Goal: Task Accomplishment & Management: Use online tool/utility

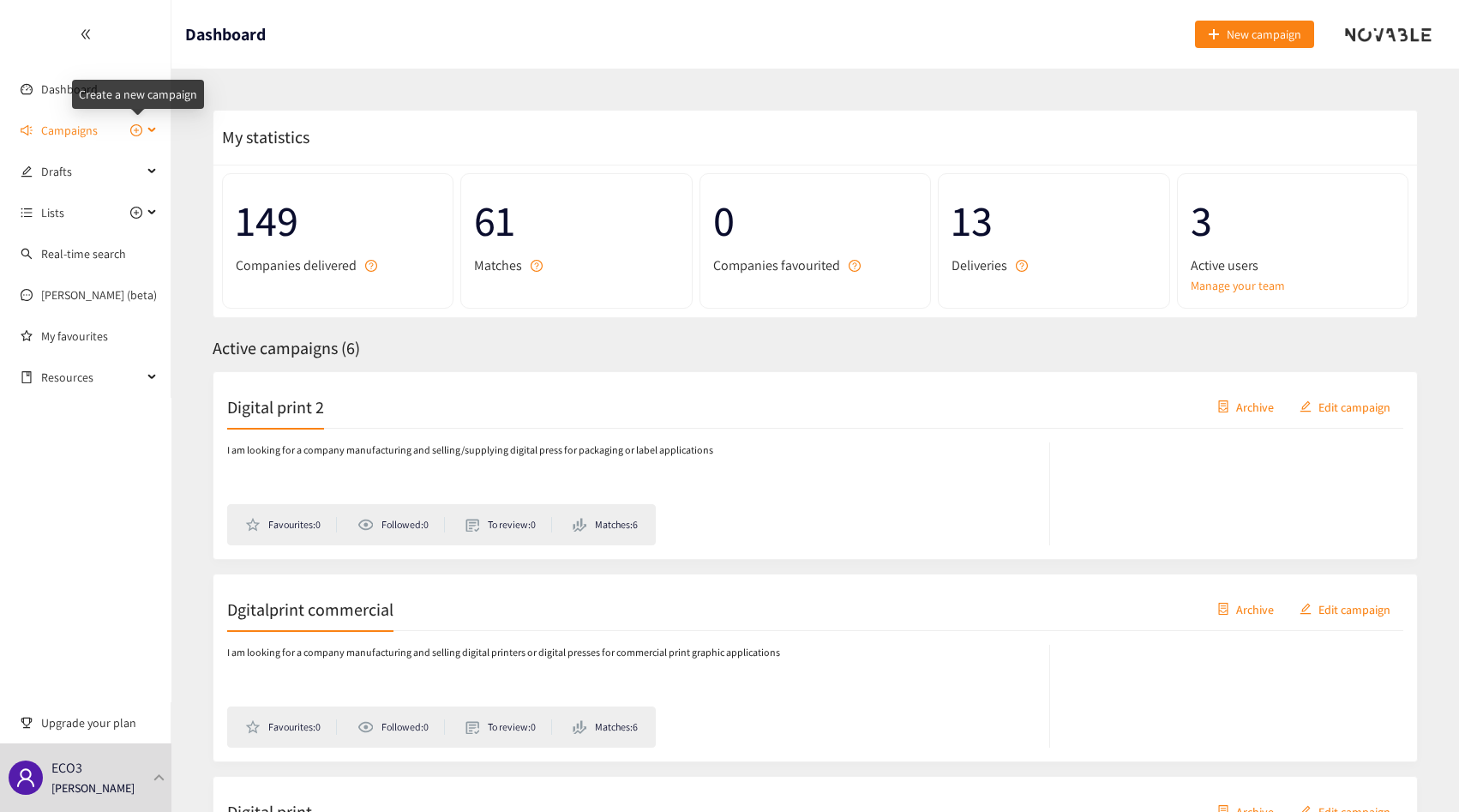
click at [137, 130] on icon "plus-circle" at bounding box center [136, 130] width 12 height 12
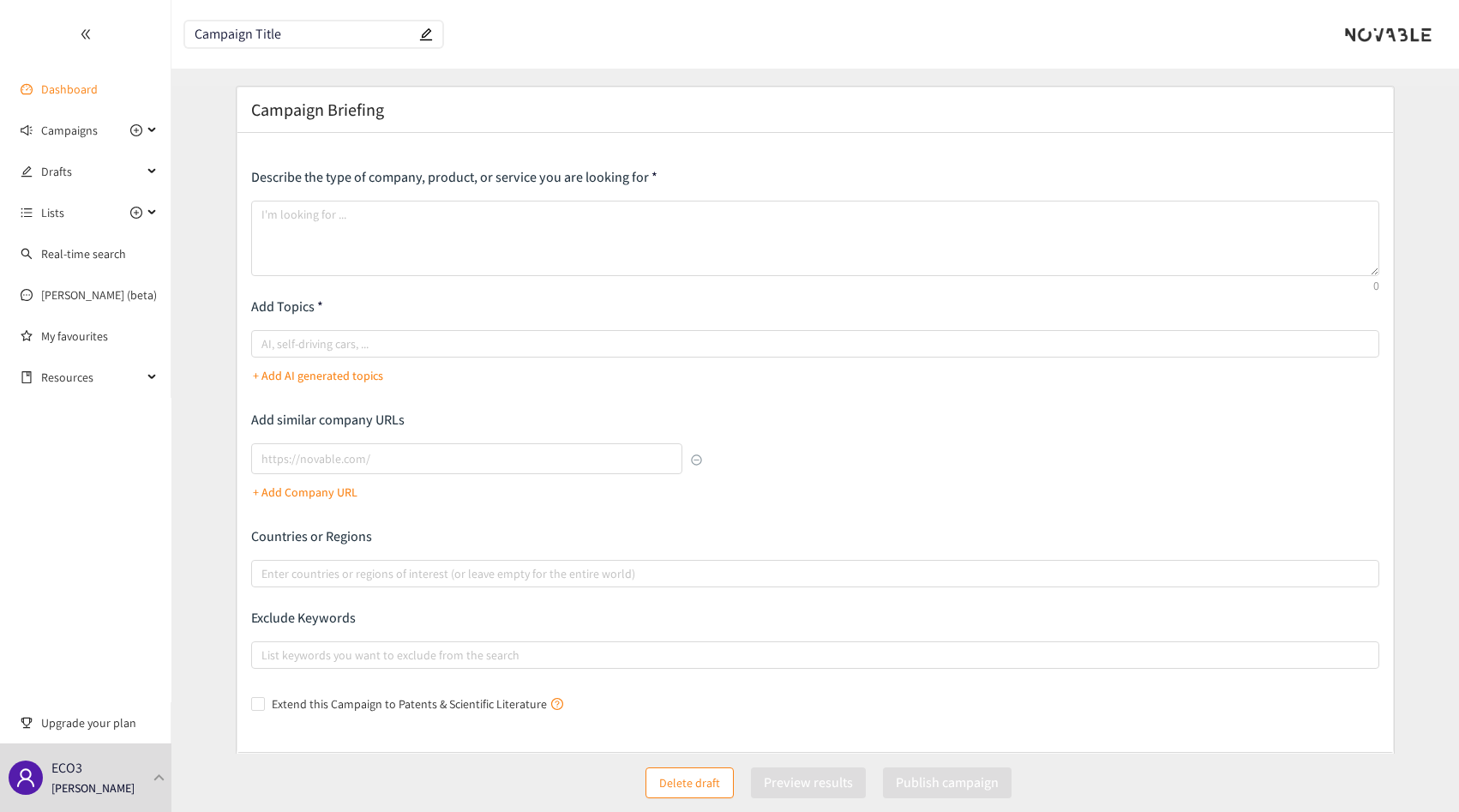
click at [68, 92] on link "Dashboard" at bounding box center [69, 89] width 56 height 15
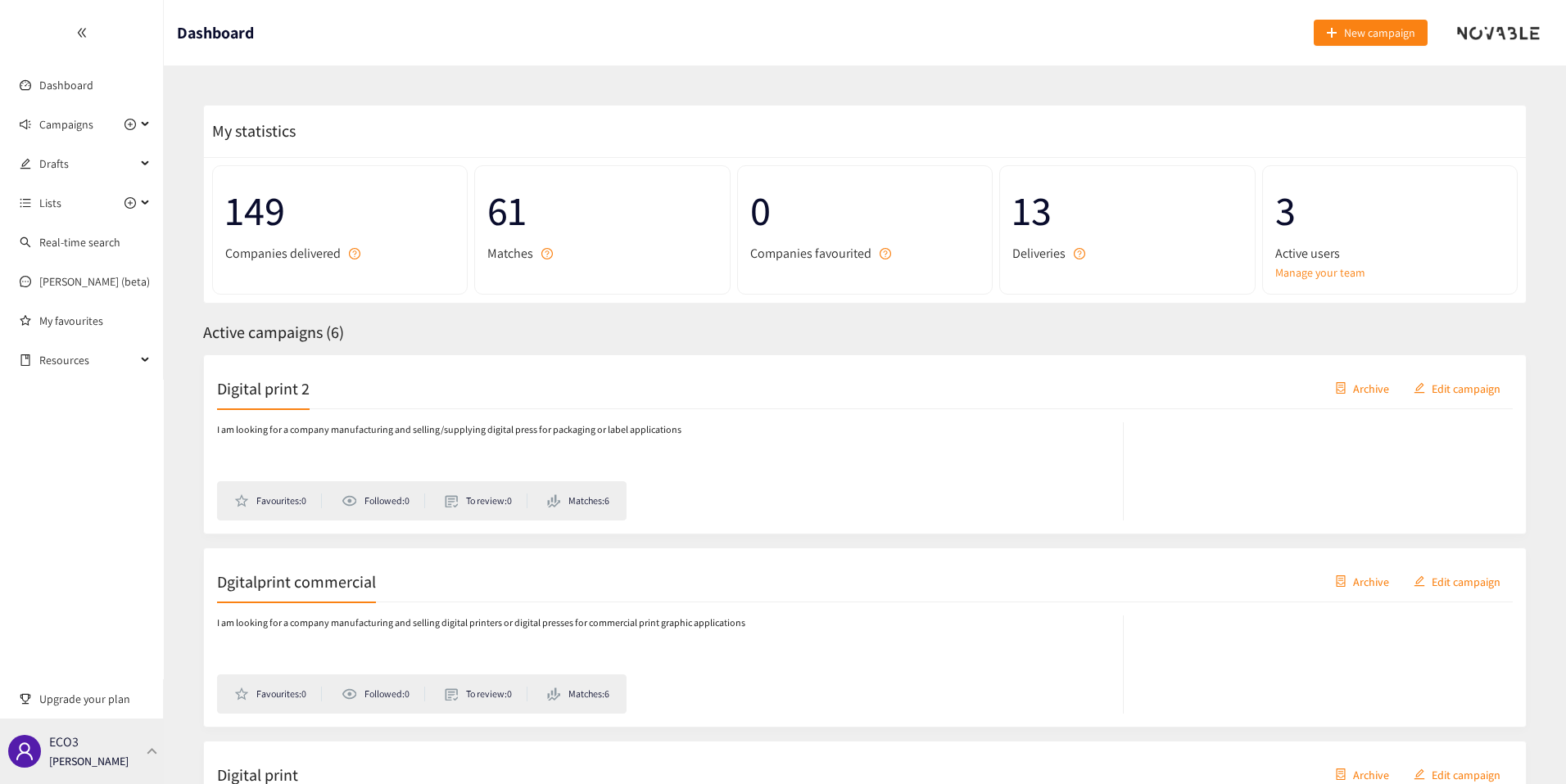
click at [119, 736] on div "ECO3 [PERSON_NAME]" at bounding box center [81, 752] width 164 height 66
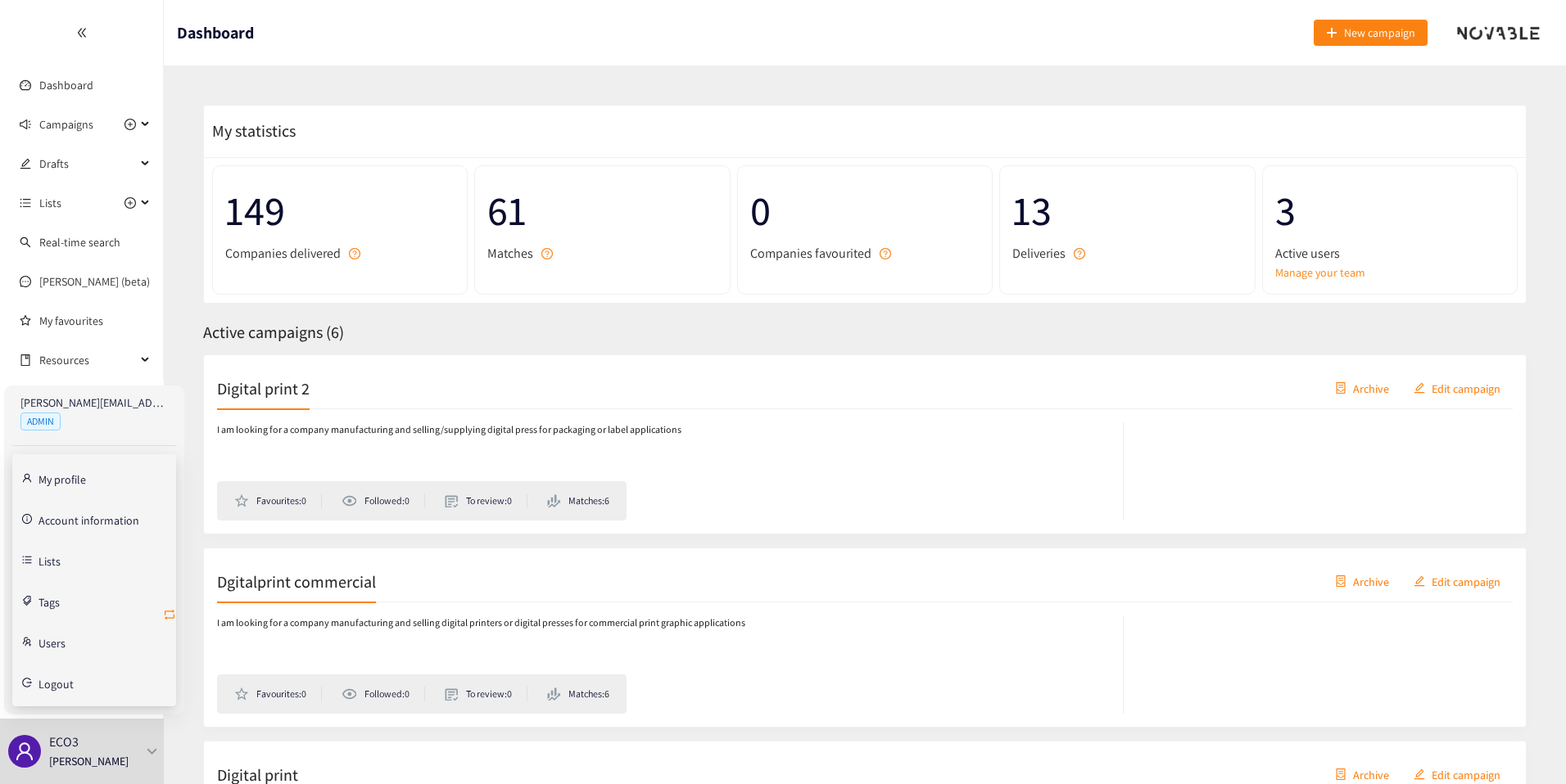
click at [171, 615] on icon "retweet" at bounding box center [169, 614] width 13 height 13
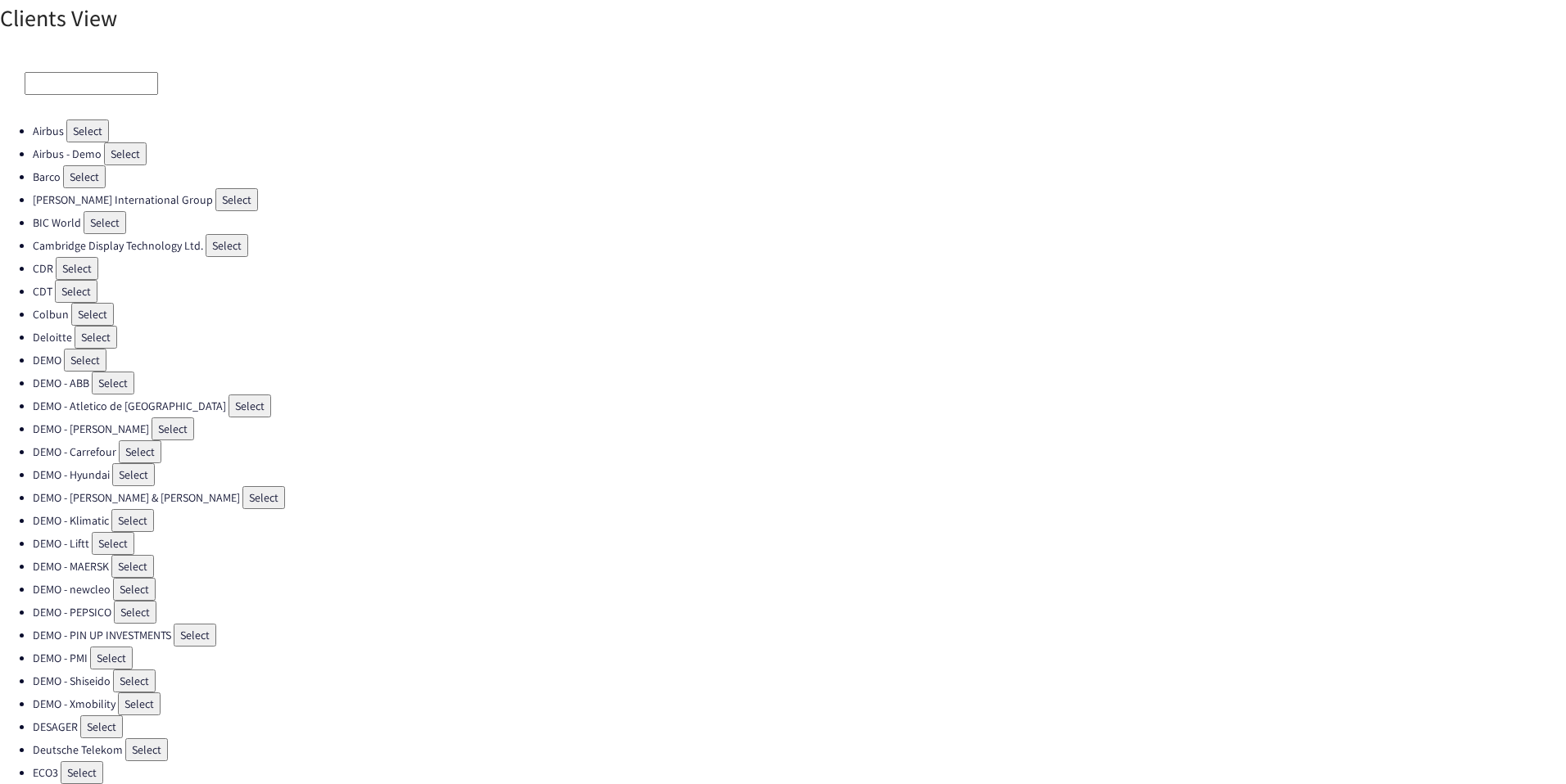
click at [93, 76] on input at bounding box center [91, 83] width 133 height 22
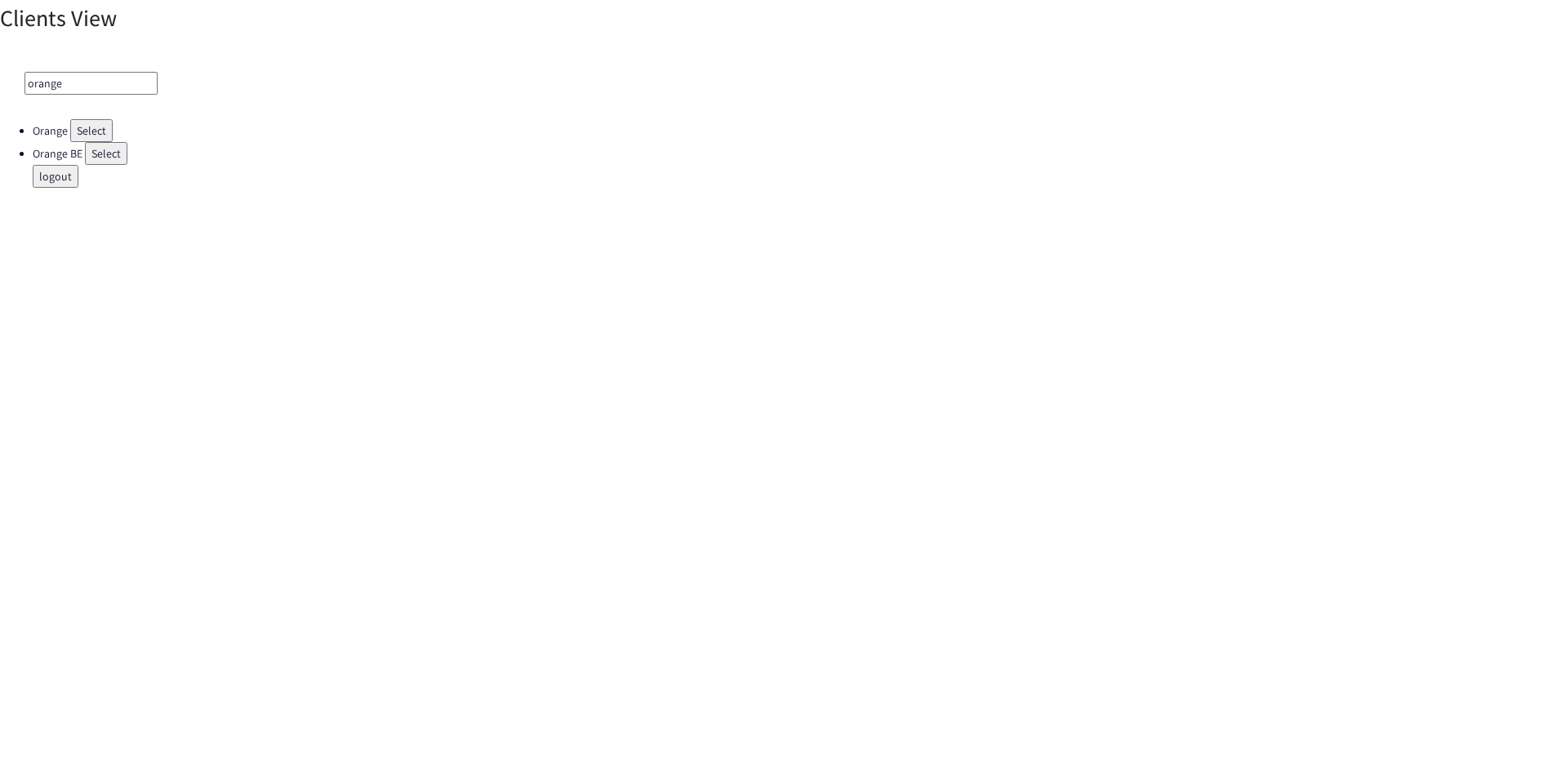
type input "orange"
click at [85, 130] on button "Select" at bounding box center [91, 130] width 42 height 22
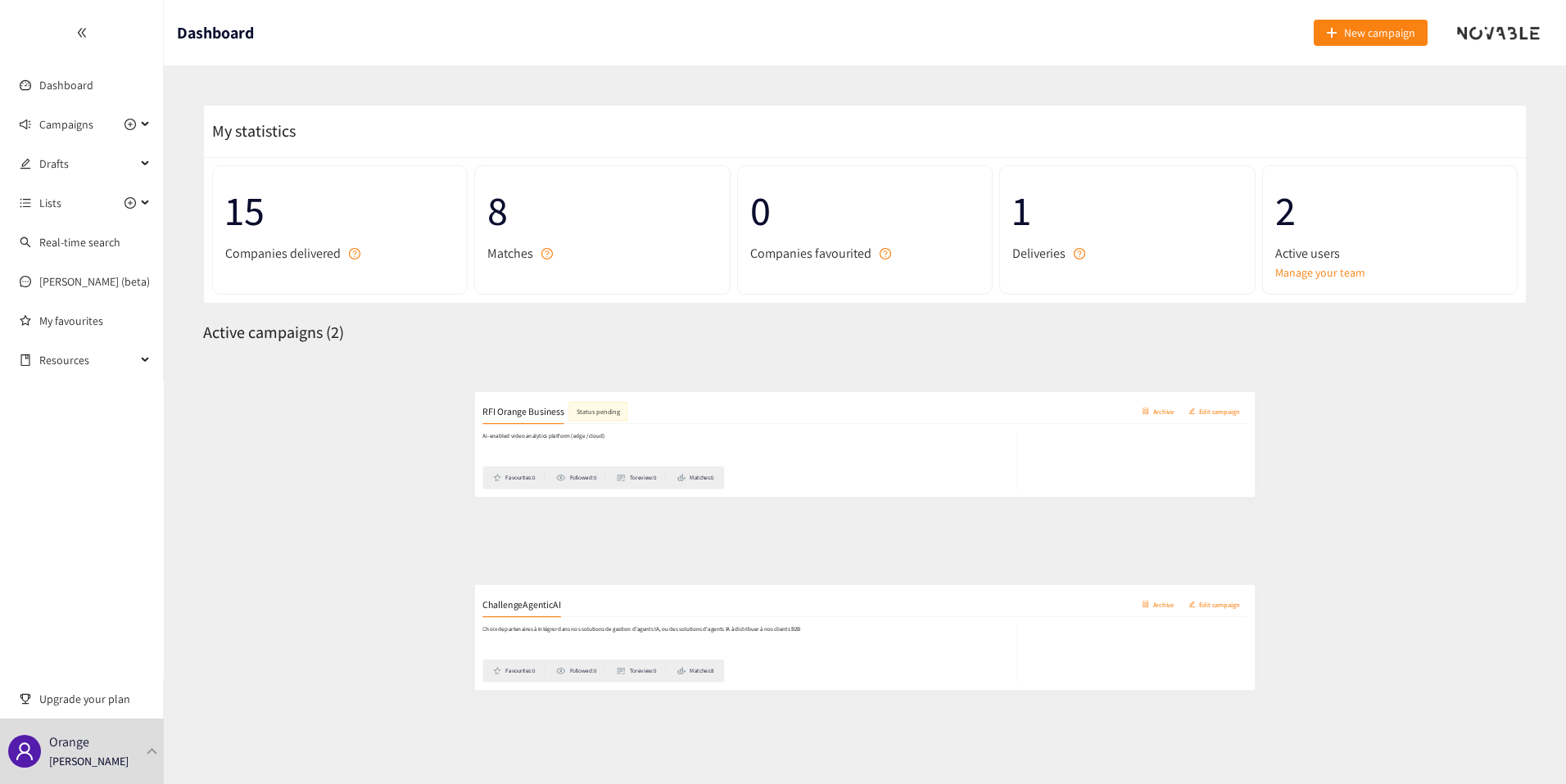
click at [357, 417] on div "Ai-enabled video analytics platform (edge / cloud) Favourites: 0 Followed: 0 To…" at bounding box center [865, 465] width 1296 height 112
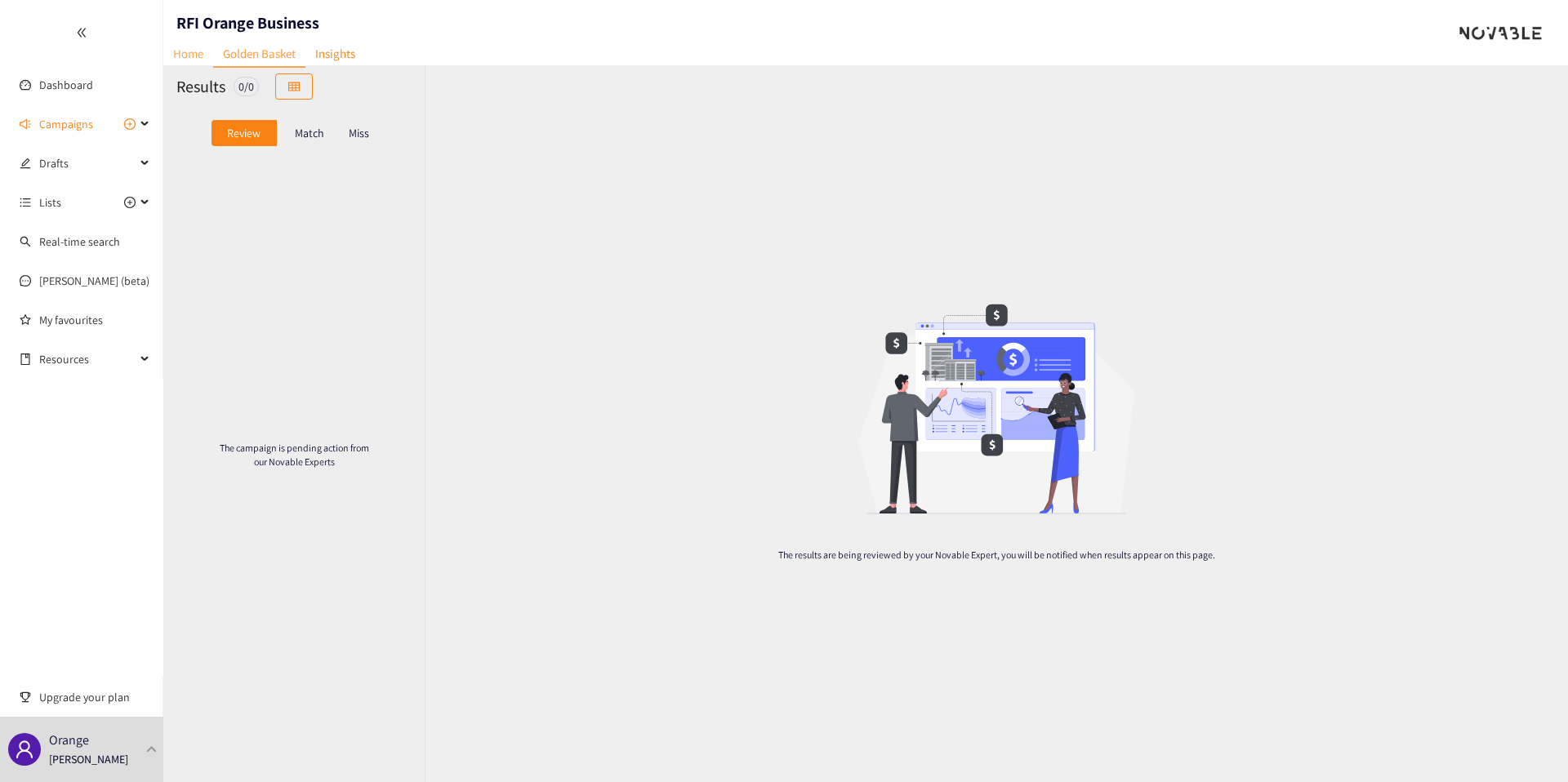
click at [188, 51] on link "Home" at bounding box center [188, 53] width 50 height 25
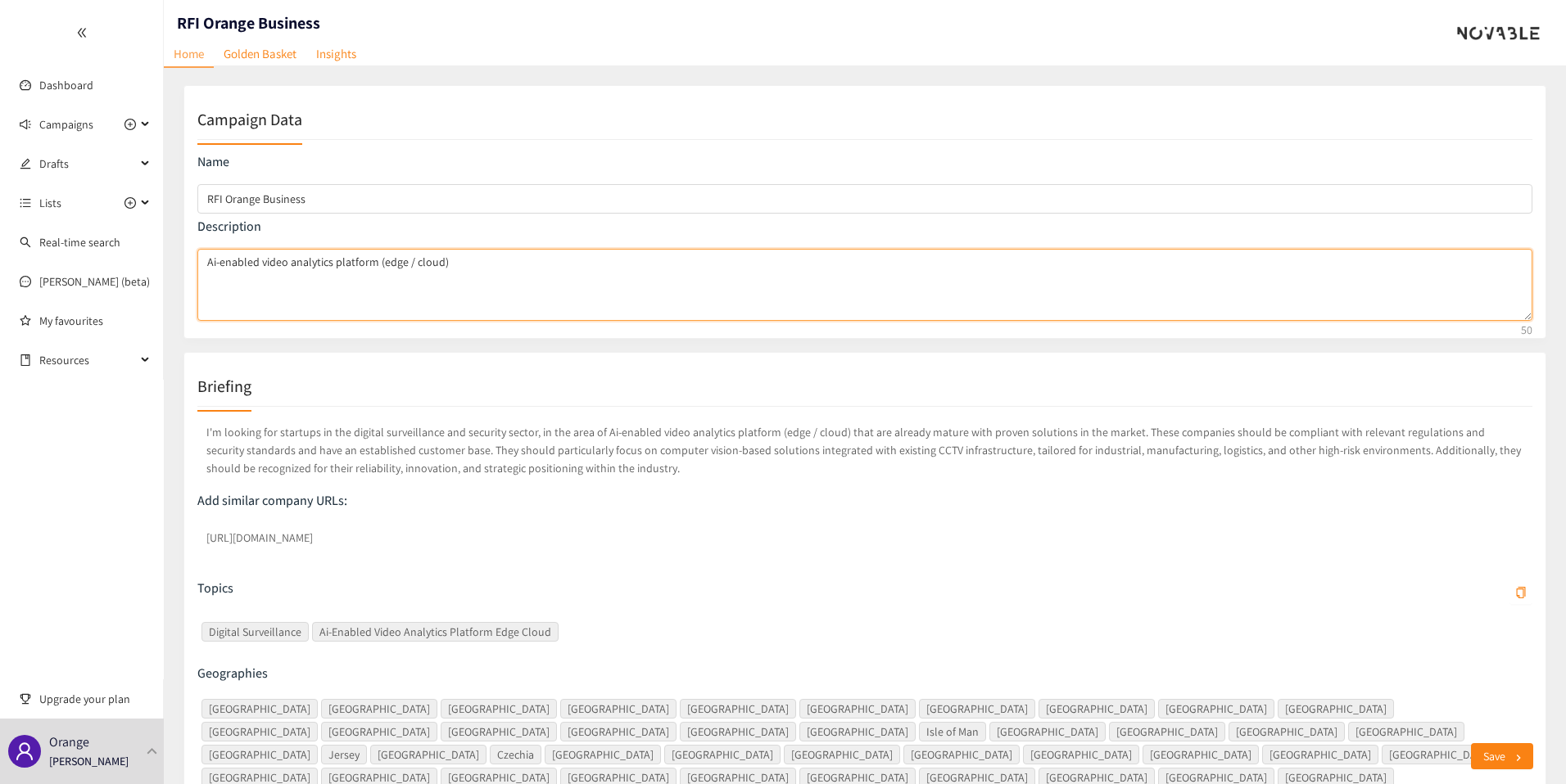
click at [253, 267] on textarea "Ai-enabled video analytics platform (edge / cloud)" at bounding box center [865, 285] width 1335 height 72
